Goal: Task Accomplishment & Management: Manage account settings

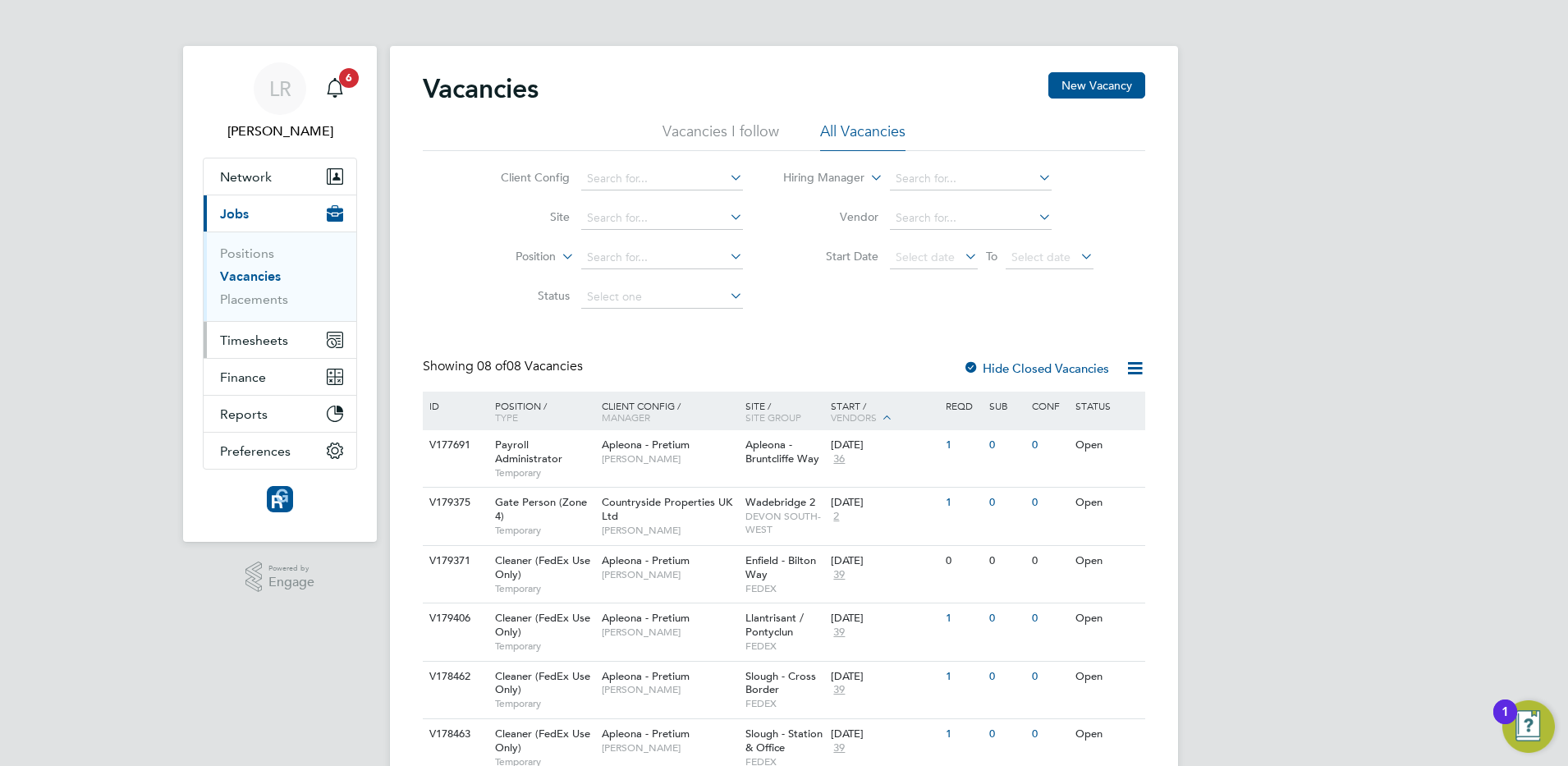
click at [251, 339] on span "Timesheets" at bounding box center [254, 340] width 68 height 15
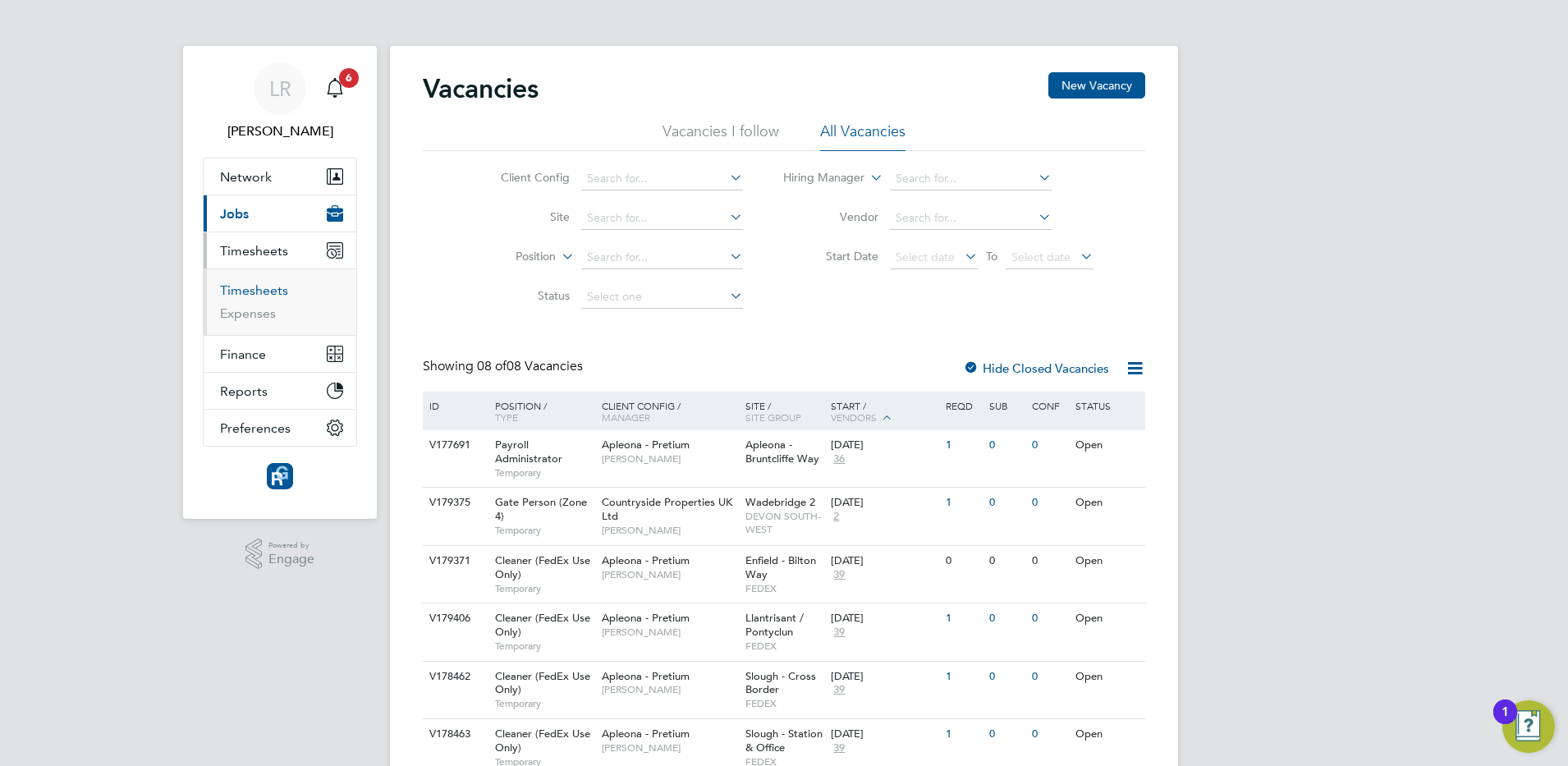
click at [253, 284] on link "Timesheets" at bounding box center [254, 290] width 68 height 15
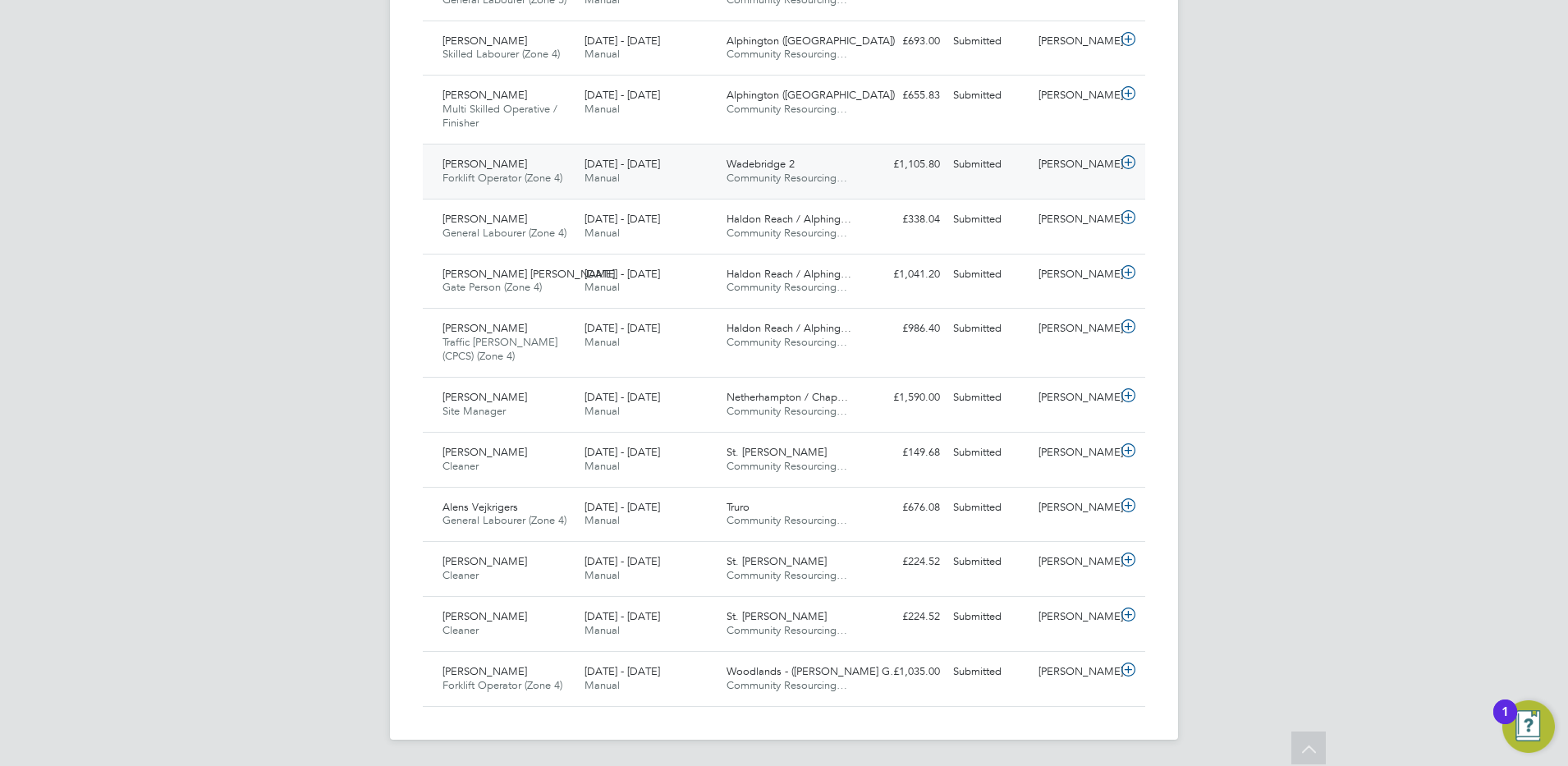
click at [1128, 167] on icon at bounding box center [1127, 163] width 20 height 13
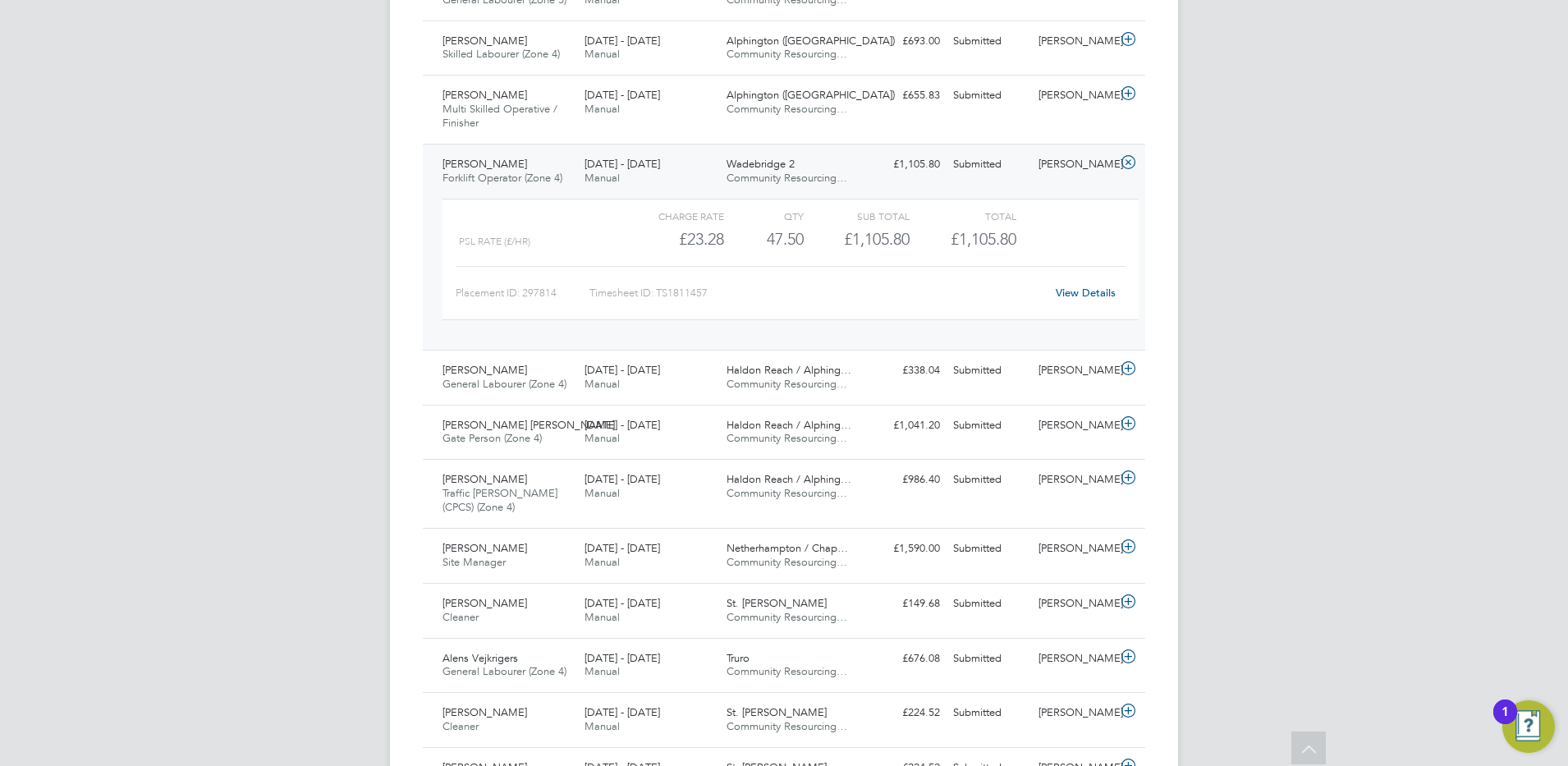
click at [1078, 290] on link "View Details" at bounding box center [1085, 292] width 60 height 14
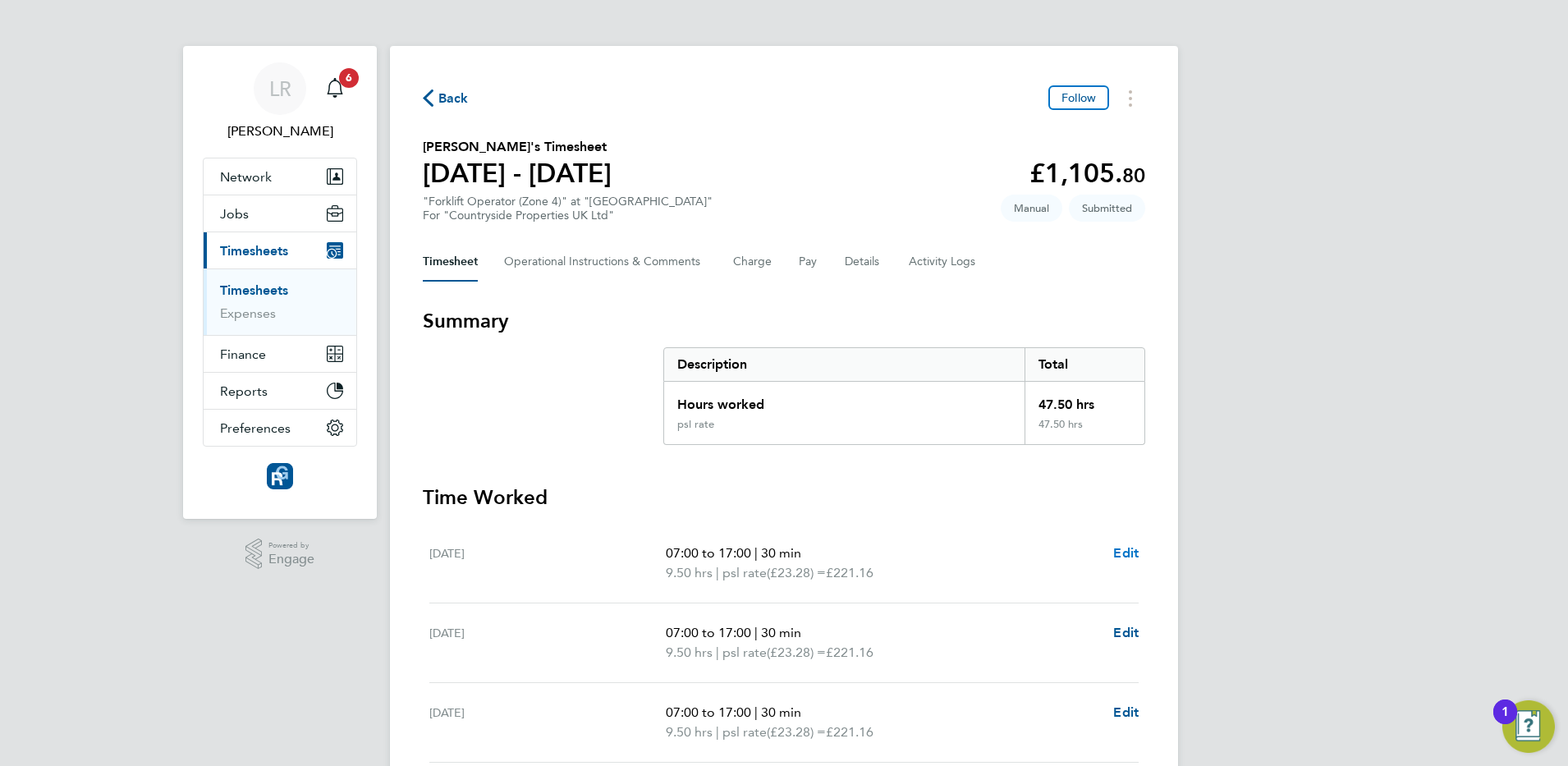
click at [1120, 555] on span "Edit" at bounding box center [1125, 552] width 26 height 15
select select "30"
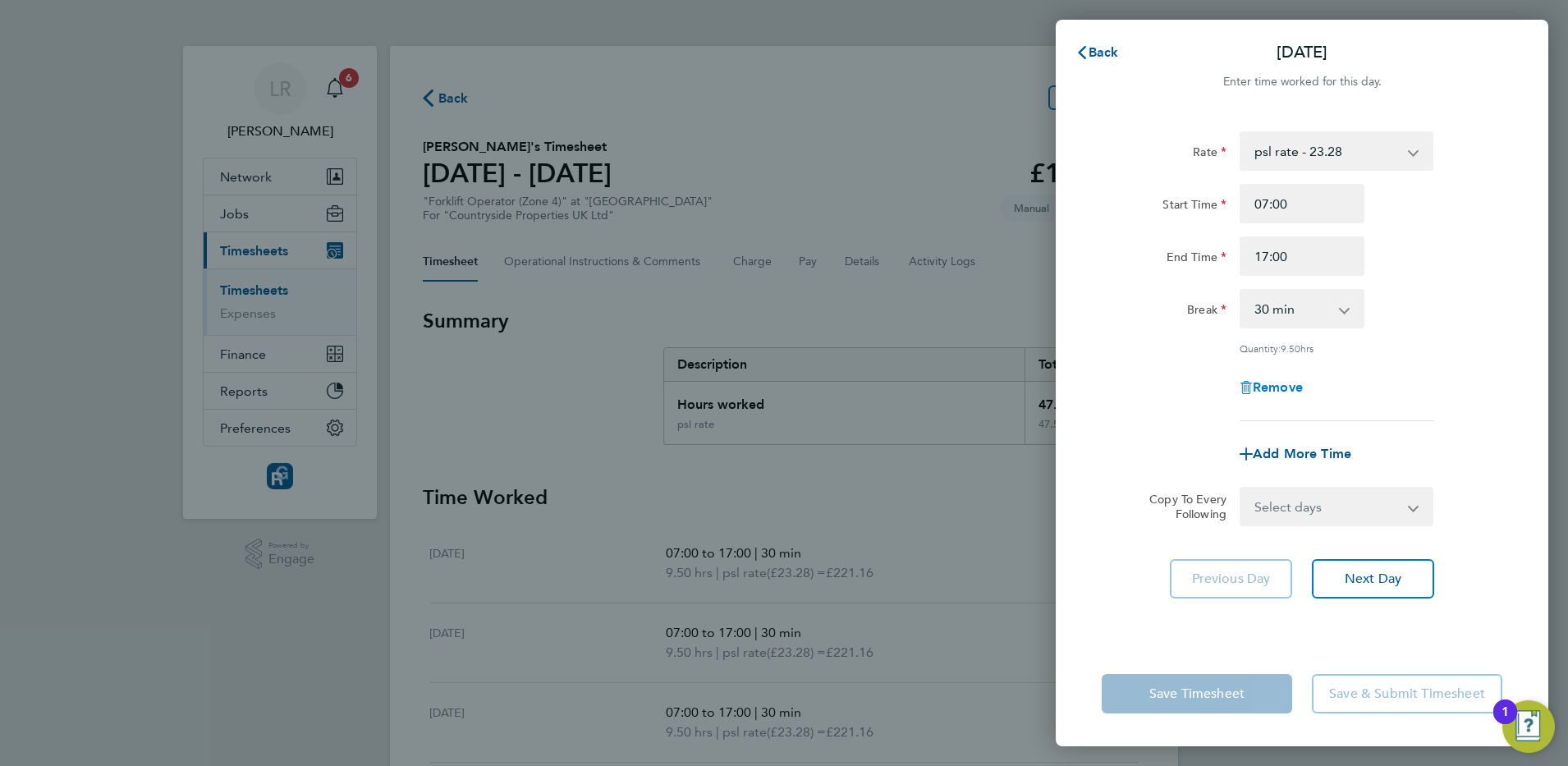
click at [1274, 384] on span "Remove" at bounding box center [1278, 387] width 50 height 15
select select "null"
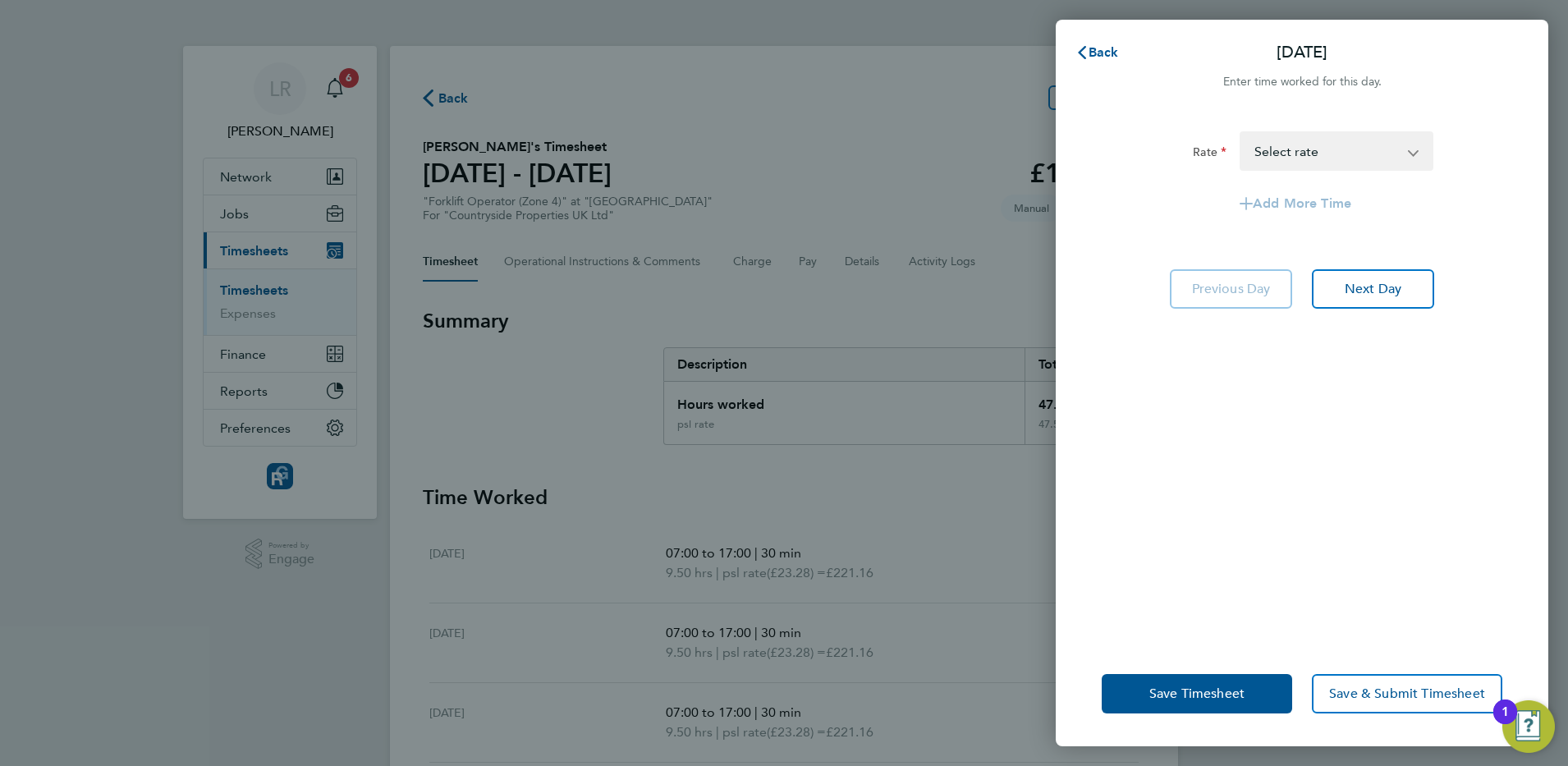
click at [1171, 713] on div "Save Timesheet Save & Submit Timesheet" at bounding box center [1302, 693] width 492 height 105
click at [1391, 692] on span "Save & Submit Timesheet" at bounding box center [1407, 693] width 156 height 16
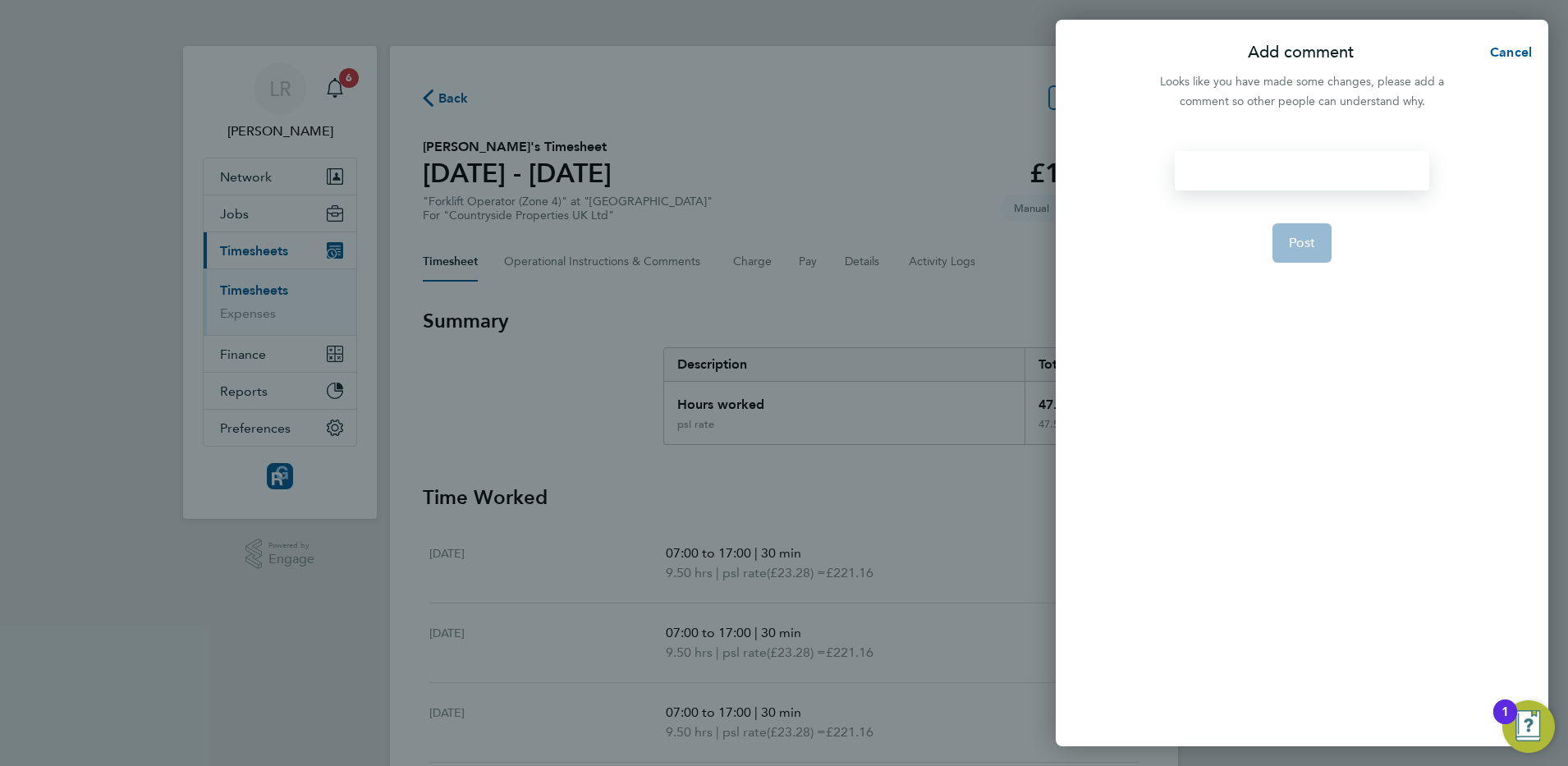
click at [1216, 163] on div at bounding box center [1302, 170] width 254 height 39
click at [1217, 175] on div at bounding box center [1302, 170] width 254 height 39
click at [1219, 177] on div at bounding box center [1302, 170] width 254 height 39
click at [1321, 245] on button "Post" at bounding box center [1303, 242] width 60 height 39
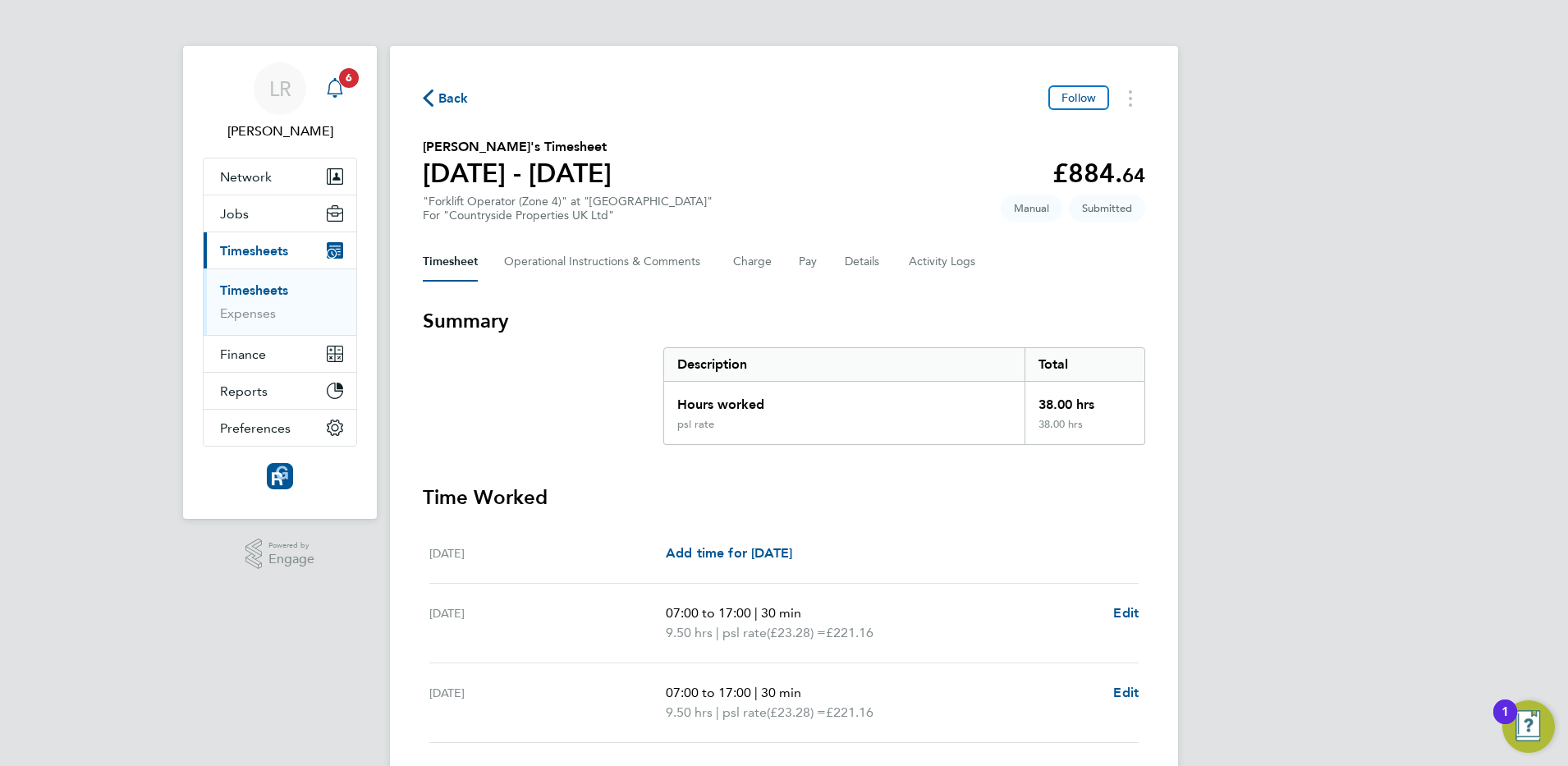
click at [330, 82] on icon "Main navigation" at bounding box center [334, 85] width 15 height 16
